Goal: Information Seeking & Learning: Learn about a topic

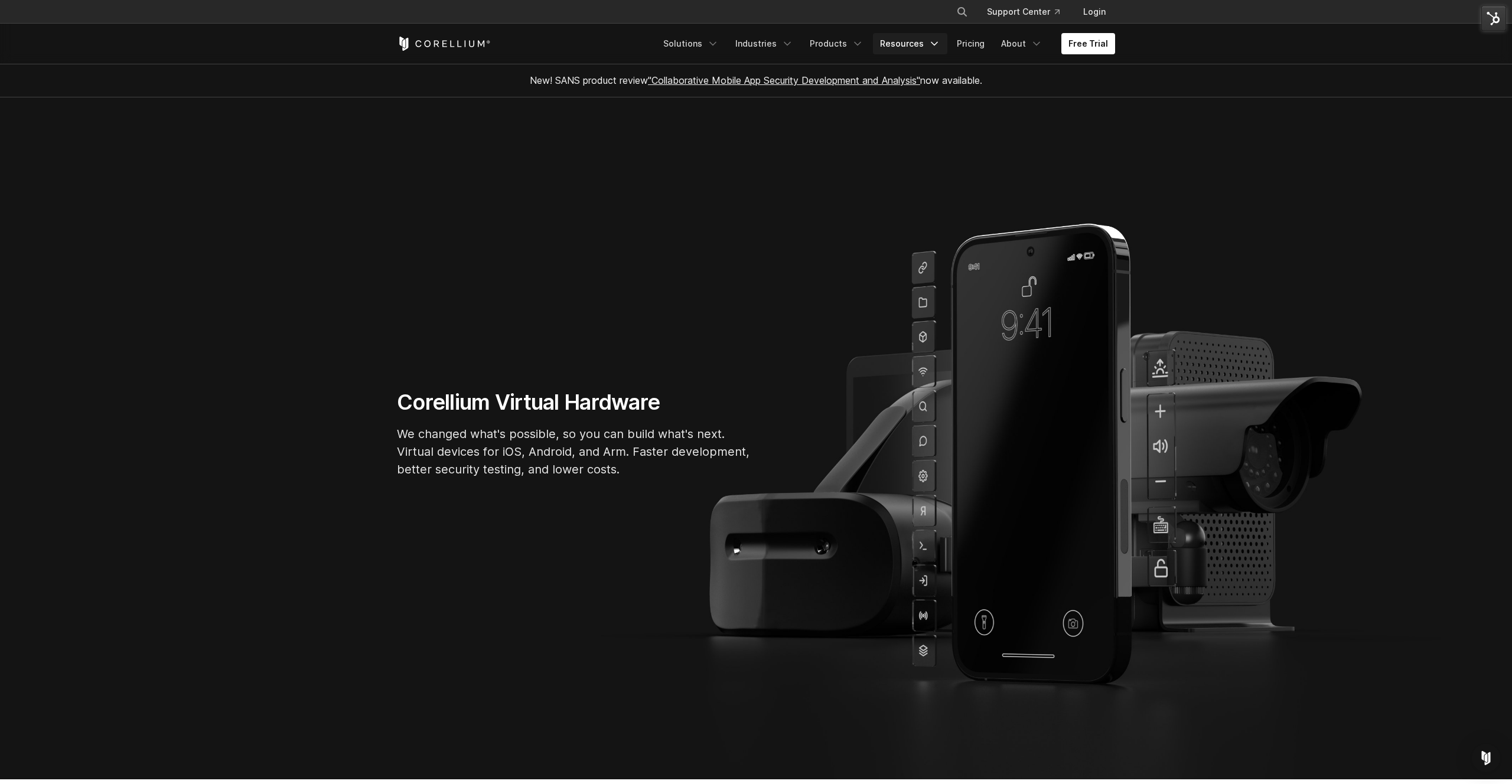
click at [928, 46] on link "Resources" at bounding box center [910, 44] width 75 height 21
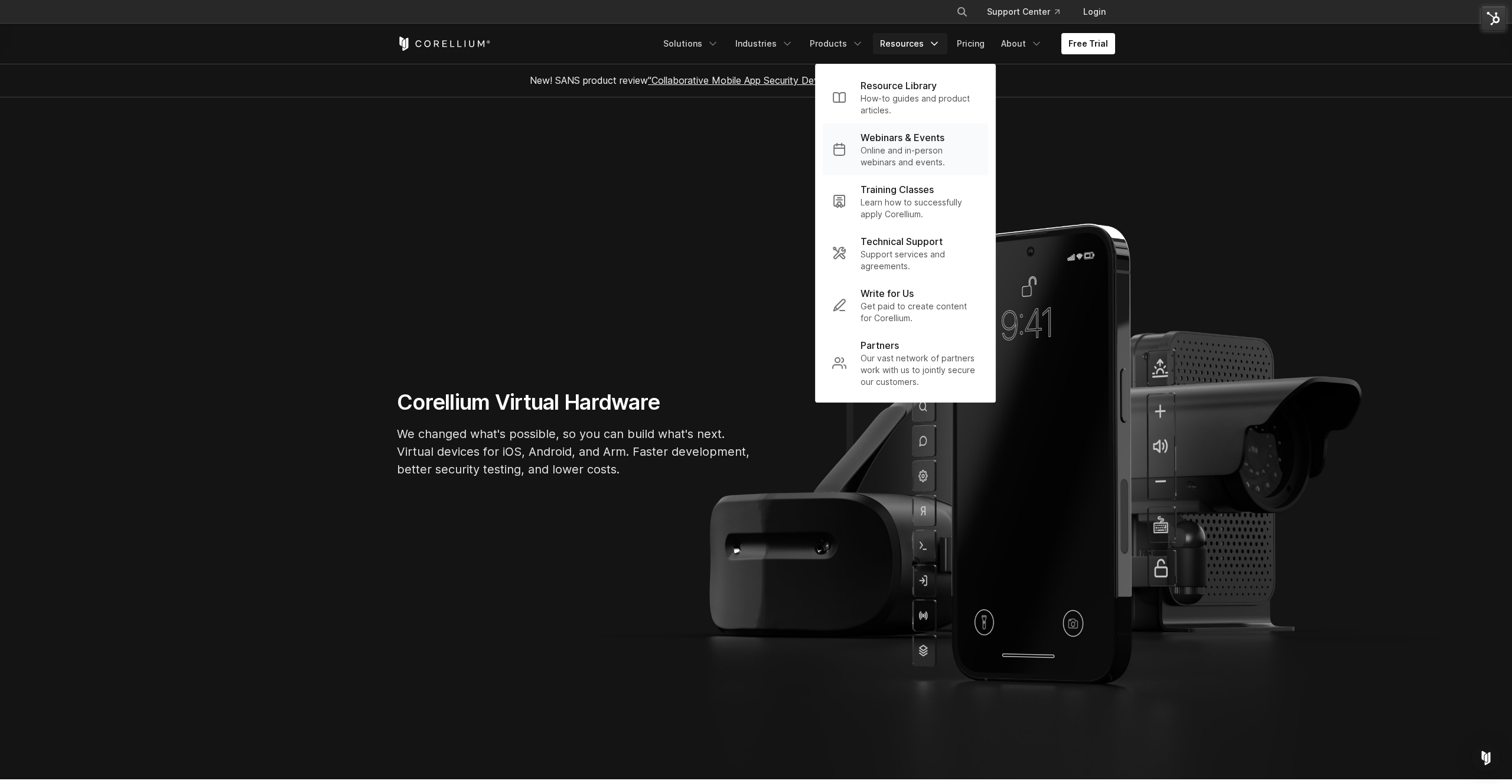
click at [915, 137] on p "Webinars & Events" at bounding box center [902, 137] width 84 height 14
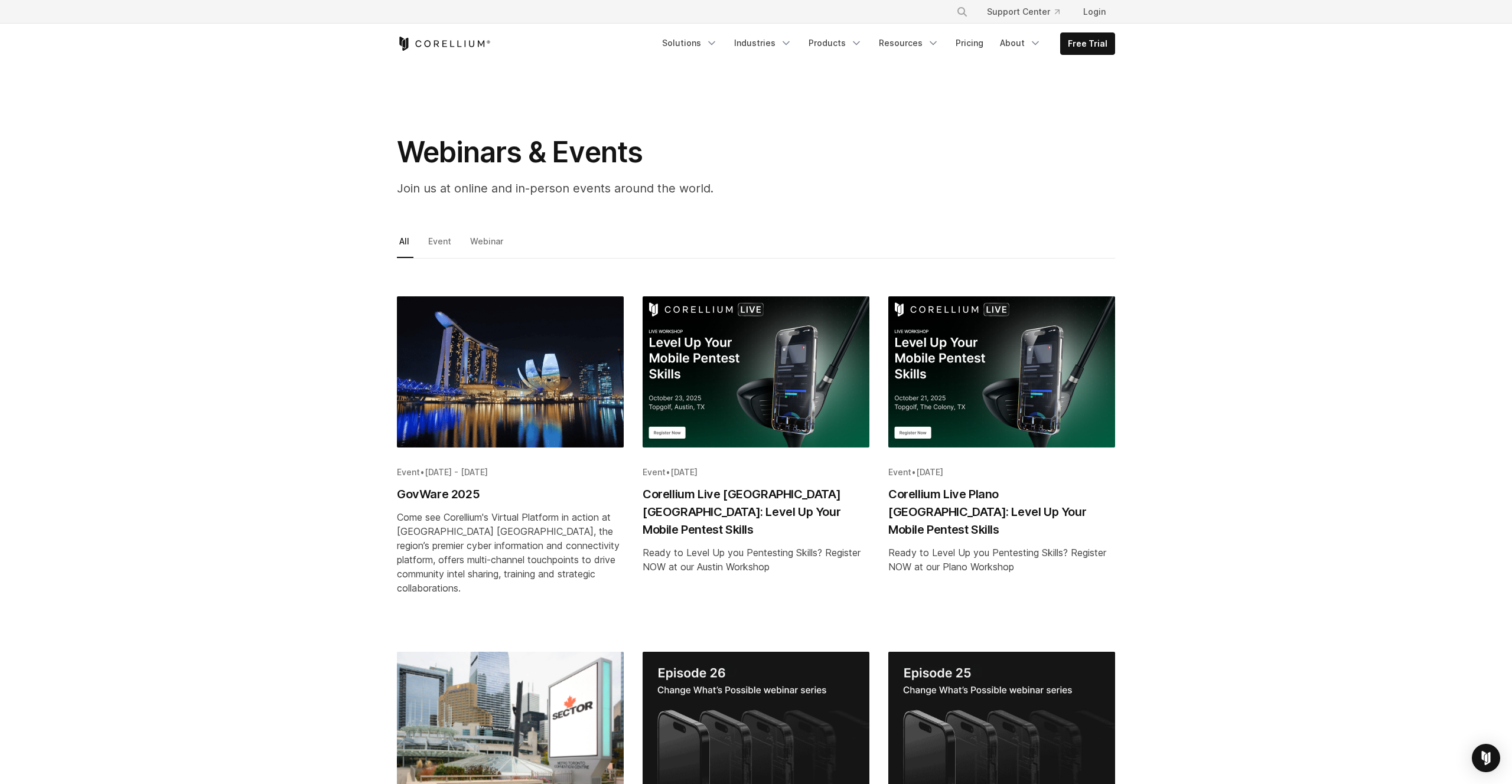
click at [757, 350] on img "Blog post summary: Corellium Live Austin TX: Level Up Your Mobile Pentest Skills" at bounding box center [756, 372] width 227 height 151
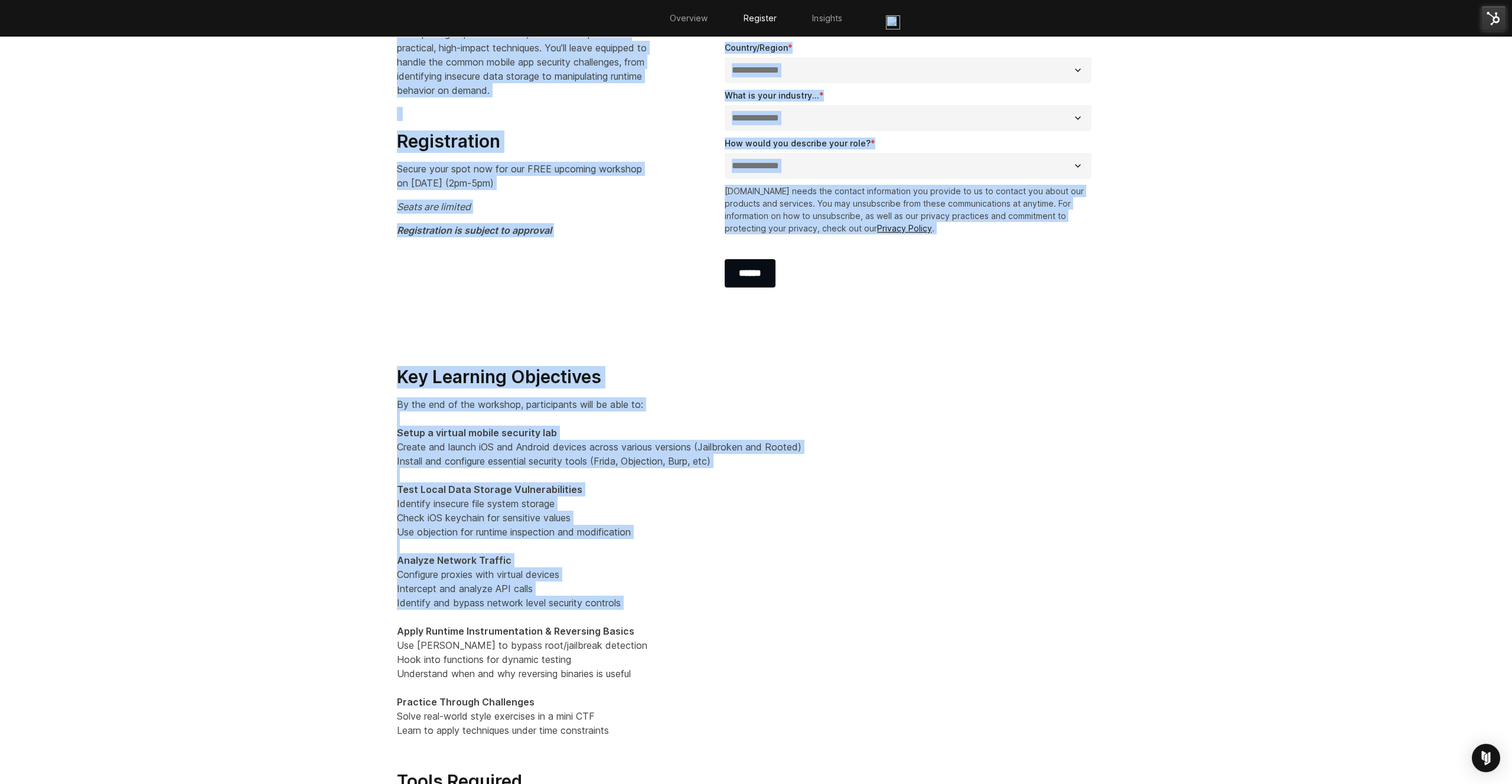
scroll to position [1134, 0]
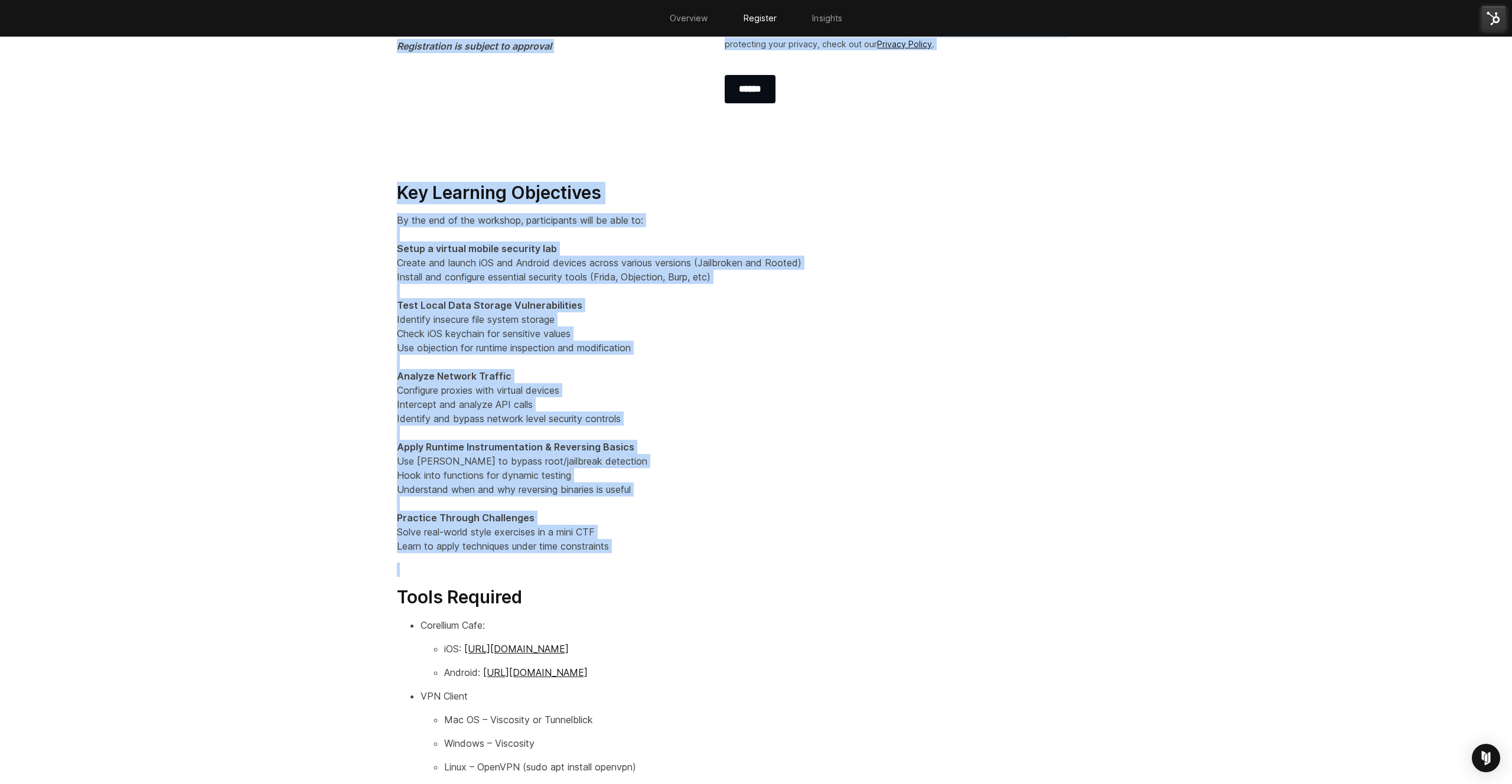
drag, startPoint x: 395, startPoint y: 206, endPoint x: 692, endPoint y: 575, distance: 473.7
click at [692, 575] on div "Overview Register Insights Workshop Overview Our mobile application security te…" at bounding box center [756, 227] width 1512 height 1692
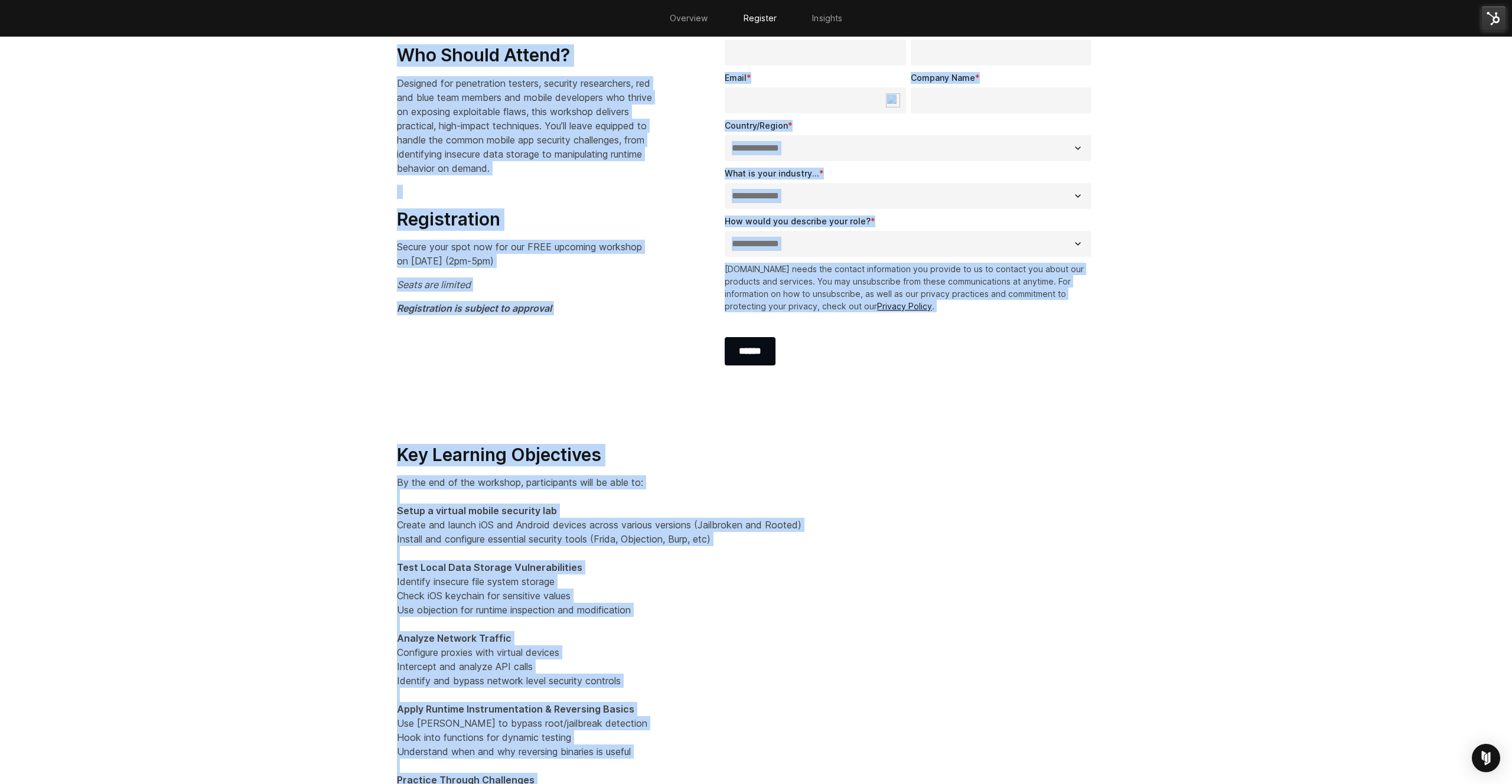
scroll to position [735, 0]
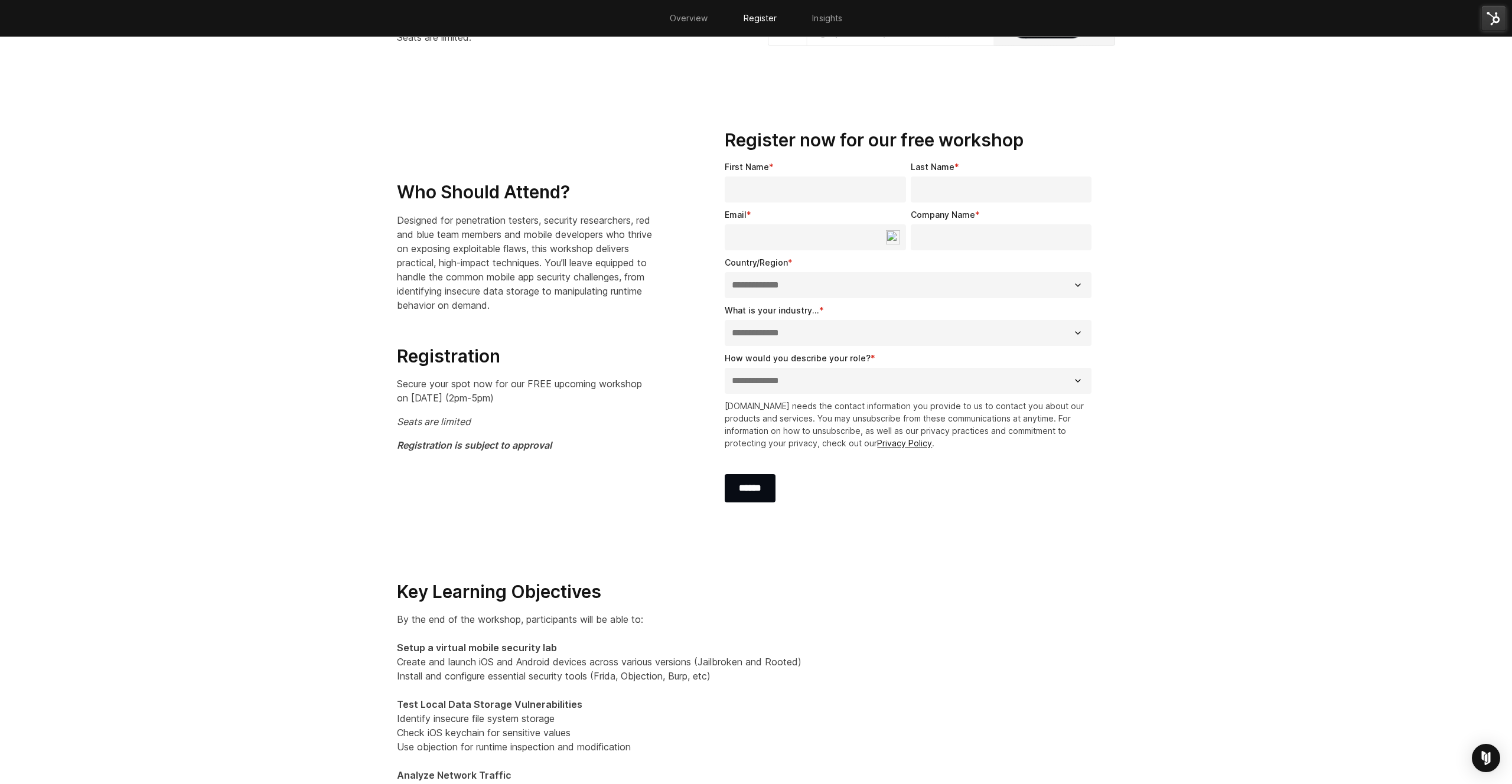
click at [622, 454] on div "Who Should Attend? Designed for penetration testers, security researchers, red …" at bounding box center [539, 321] width 308 height 280
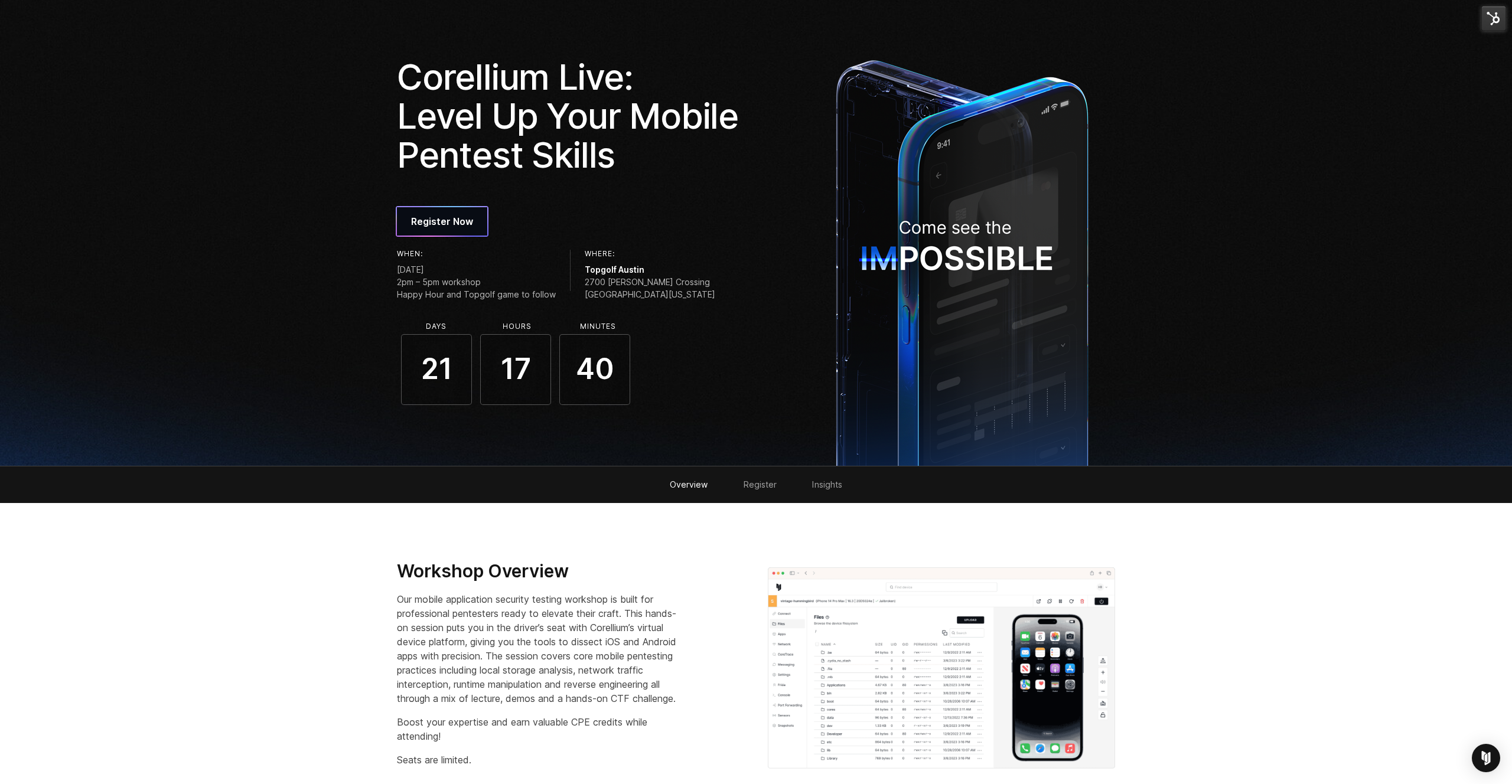
scroll to position [39, 0]
